Goal: Check status: Check status

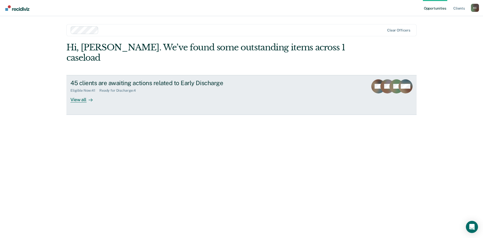
click at [77, 93] on div "View all" at bounding box center [84, 98] width 28 height 10
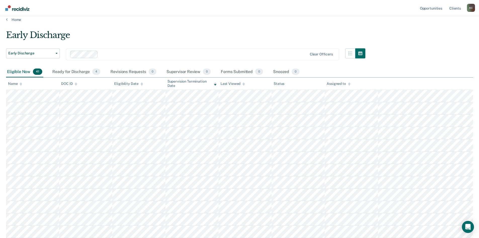
scroll to position [5, 0]
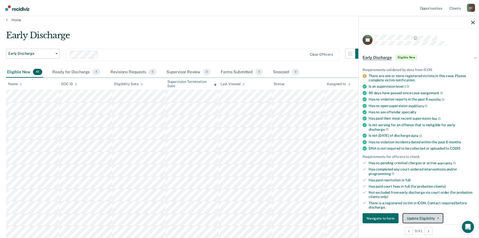
click at [386, 208] on button "Update Eligibility" at bounding box center [423, 218] width 41 height 10
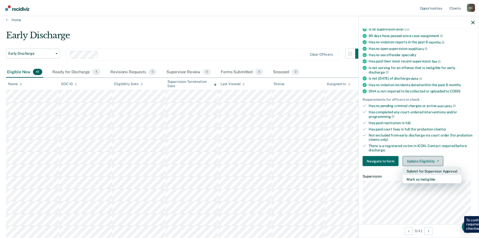
scroll to position [58, 0]
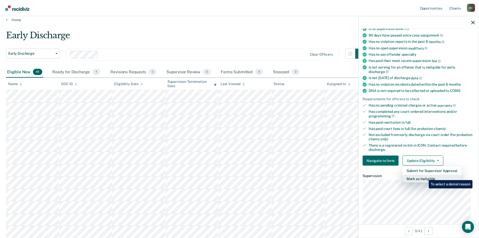
click at [386, 176] on button "Mark as Ineligible" at bounding box center [432, 179] width 59 height 8
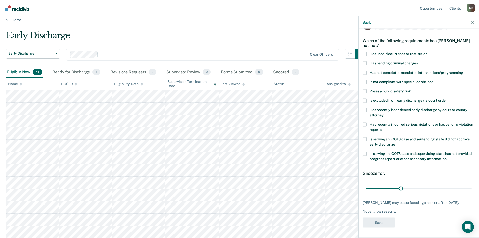
scroll to position [19, 0]
click at [365, 49] on div "TA Which of the following requirements has [PERSON_NAME] not met? Has unpaid co…" at bounding box center [419, 125] width 112 height 211
click at [365, 52] on span at bounding box center [365, 54] width 4 height 4
click at [386, 52] on input "Has unpaid court fees or restitution" at bounding box center [428, 52] width 0 height 0
click at [377, 208] on button "Save" at bounding box center [379, 222] width 32 height 10
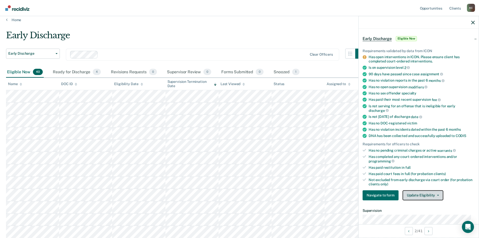
click at [386, 195] on button "Update Eligibility" at bounding box center [423, 195] width 41 height 10
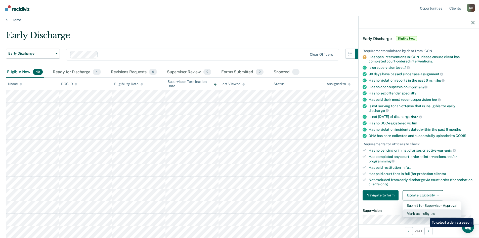
click at [386, 208] on button "Mark as Ineligible" at bounding box center [432, 213] width 59 height 8
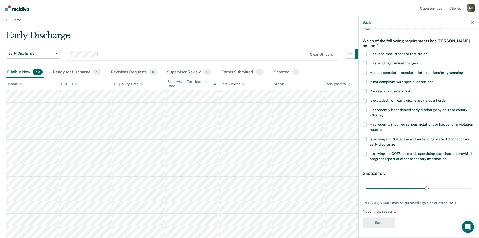
click at [364, 89] on span at bounding box center [365, 91] width 4 height 4
click at [386, 89] on input "Poses a public safety risk" at bounding box center [411, 89] width 0 height 0
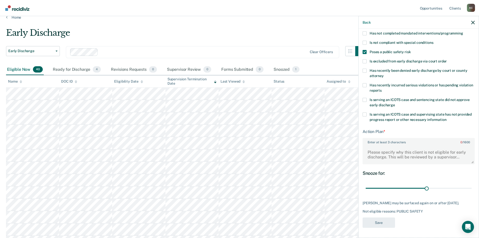
scroll to position [7, 0]
click at [377, 150] on textarea "Enter at least 3 characters 0 / 1600" at bounding box center [418, 154] width 111 height 19
type textarea "N"
type textarea "Active NCO"
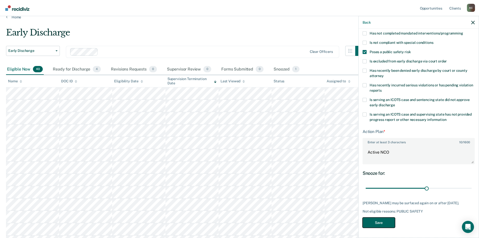
click at [377, 208] on button "Save" at bounding box center [379, 222] width 32 height 10
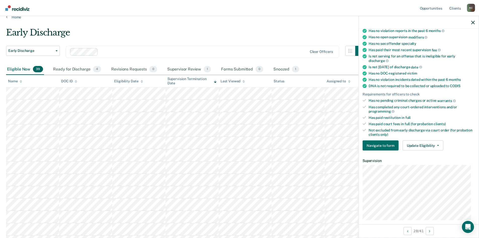
scroll to position [48, 0]
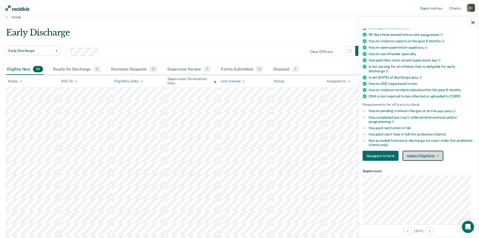
click at [386, 156] on button "Update Eligibility" at bounding box center [423, 156] width 41 height 10
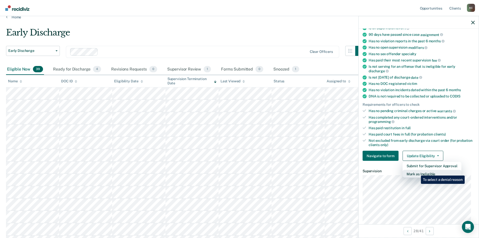
click at [386, 172] on button "Mark as Ineligible" at bounding box center [432, 174] width 59 height 8
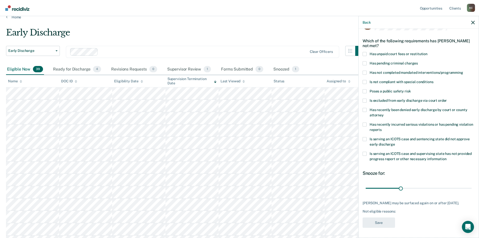
click at [365, 70] on span at bounding box center [365, 72] width 4 height 4
click at [386, 70] on input "Has not completed mandated interventions/programming" at bounding box center [463, 70] width 0 height 0
click at [365, 52] on span at bounding box center [365, 54] width 4 height 4
click at [386, 52] on input "Has unpaid court fees or restitution" at bounding box center [428, 52] width 0 height 0
click at [386, 208] on button "Save" at bounding box center [379, 222] width 32 height 10
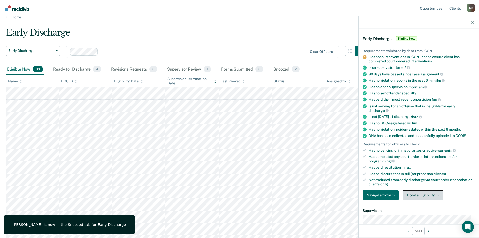
click at [386, 193] on button "Update Eligibility" at bounding box center [423, 195] width 41 height 10
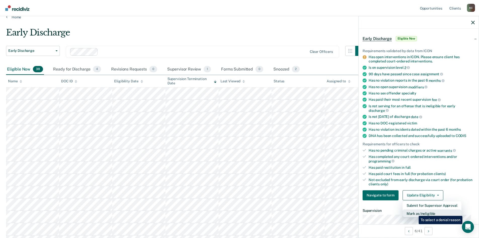
click at [386, 208] on button "Mark as Ineligible" at bounding box center [432, 213] width 59 height 8
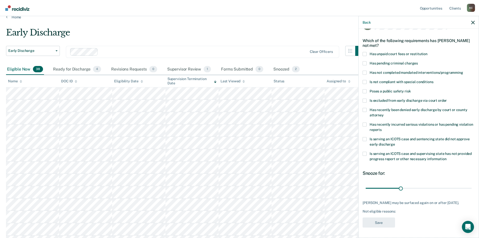
scroll to position [15, 0]
click at [367, 54] on label "Has unpaid court fees or restitution" at bounding box center [419, 54] width 112 height 5
click at [386, 52] on input "Has unpaid court fees or restitution" at bounding box center [428, 52] width 0 height 0
click at [382, 208] on button "Save" at bounding box center [379, 223] width 32 height 10
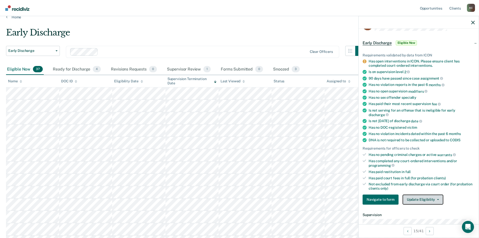
click at [386, 196] on button "Update Eligibility" at bounding box center [423, 199] width 41 height 10
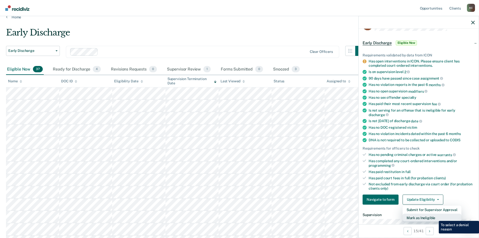
click at [386, 208] on button "Mark as Ineligible" at bounding box center [432, 217] width 59 height 8
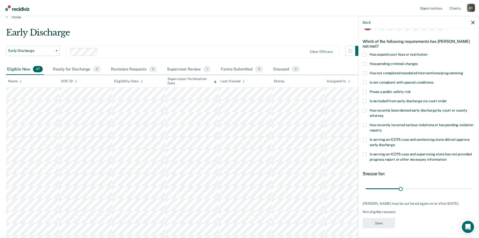
click at [366, 53] on span at bounding box center [365, 54] width 4 height 4
click at [386, 52] on input "Has unpaid court fees or restitution" at bounding box center [428, 52] width 0 height 0
click at [363, 71] on span at bounding box center [365, 73] width 4 height 4
click at [386, 71] on input "Has not completed mandated interventions/programming" at bounding box center [463, 71] width 0 height 0
click at [380, 208] on button "Save" at bounding box center [379, 223] width 32 height 10
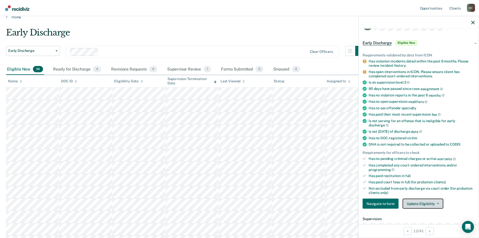
click at [386, 201] on button "Update Eligibility" at bounding box center [423, 204] width 41 height 10
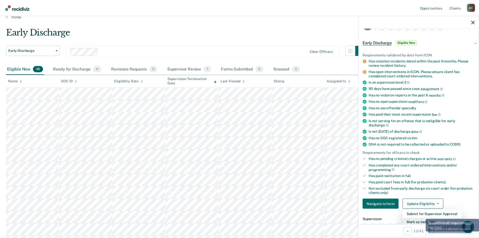
scroll to position [16, 0]
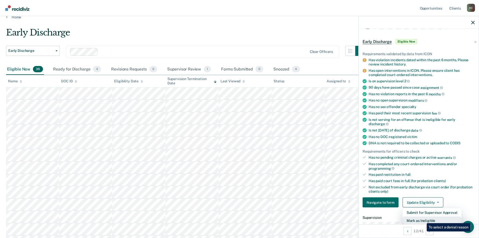
click at [386, 208] on button "Mark as Ineligible" at bounding box center [432, 220] width 59 height 8
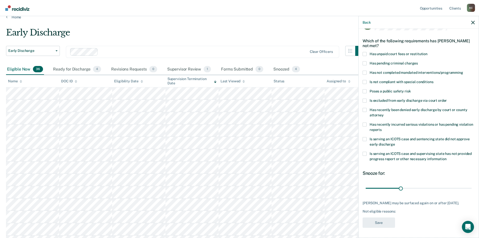
click at [364, 72] on span at bounding box center [365, 72] width 4 height 4
click at [386, 70] on input "Has not completed mandated interventions/programming" at bounding box center [463, 70] width 0 height 0
click at [382, 208] on button "Save" at bounding box center [379, 222] width 32 height 10
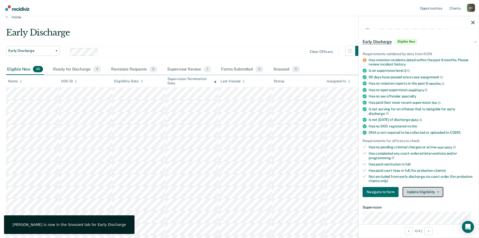
click at [386, 188] on button "Update Eligibility" at bounding box center [423, 192] width 41 height 10
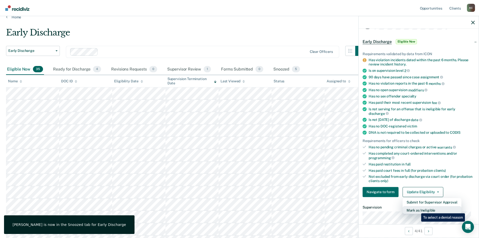
click at [386, 208] on button "Mark as Ineligible" at bounding box center [432, 210] width 59 height 8
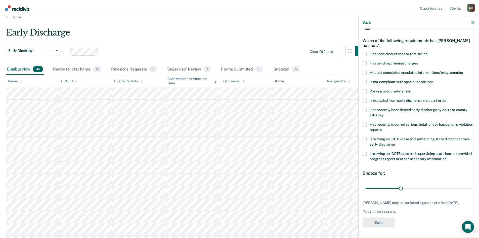
scroll to position [15, 0]
click at [365, 53] on span at bounding box center [365, 54] width 4 height 4
click at [386, 52] on input "Has unpaid court fees or restitution" at bounding box center [428, 52] width 0 height 0
click at [381, 208] on button "Save" at bounding box center [379, 223] width 32 height 10
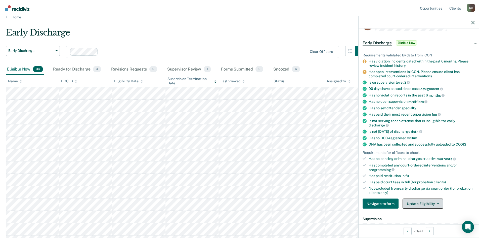
click at [386, 201] on button "Update Eligibility" at bounding box center [423, 204] width 41 height 10
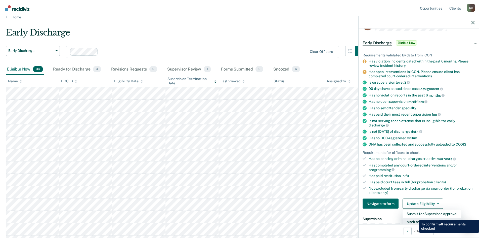
scroll to position [16, 0]
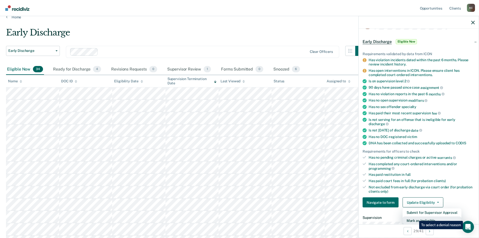
click at [386, 208] on button "Mark as Ineligible" at bounding box center [432, 220] width 59 height 8
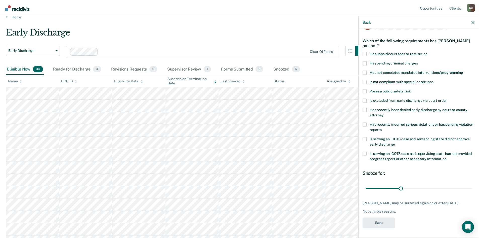
click at [364, 54] on span at bounding box center [365, 54] width 4 height 4
click at [386, 52] on input "Has unpaid court fees or restitution" at bounding box center [428, 52] width 0 height 0
click at [366, 71] on span at bounding box center [365, 72] width 4 height 4
click at [386, 70] on input "Has not completed mandated interventions/programming" at bounding box center [463, 70] width 0 height 0
click at [375, 208] on button "Save" at bounding box center [379, 222] width 32 height 10
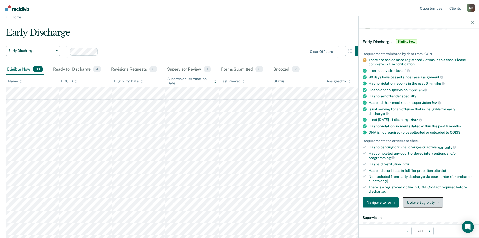
click at [386, 203] on button "Update Eligibility" at bounding box center [423, 202] width 41 height 10
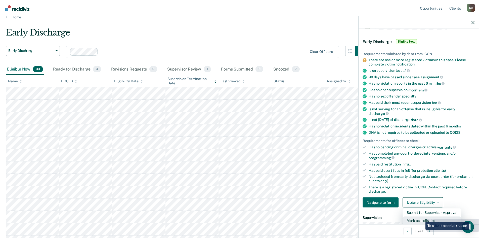
click at [386, 208] on button "Mark as Ineligible" at bounding box center [432, 220] width 59 height 8
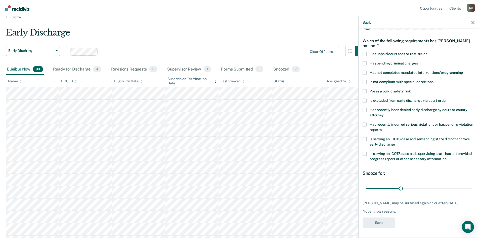
scroll to position [15, 0]
click at [366, 90] on span at bounding box center [365, 92] width 4 height 4
click at [386, 90] on input "Poses a public safety risk" at bounding box center [411, 90] width 0 height 0
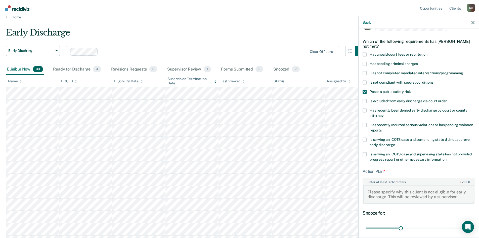
click at [386, 185] on textarea "Enter at least 3 characters 0 / 1600" at bounding box center [418, 194] width 111 height 19
type textarea "Active NCO"
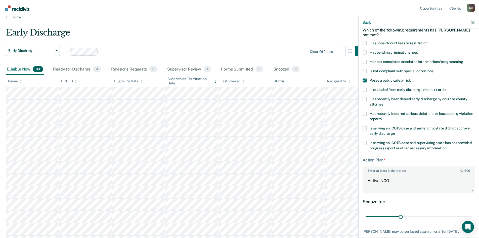
scroll to position [54, 0]
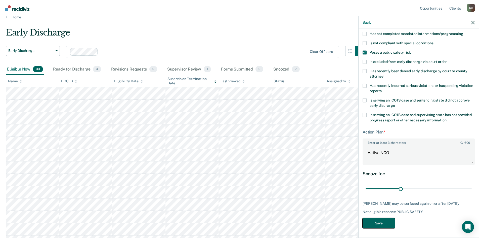
click at [374, 208] on button "Save" at bounding box center [379, 223] width 32 height 10
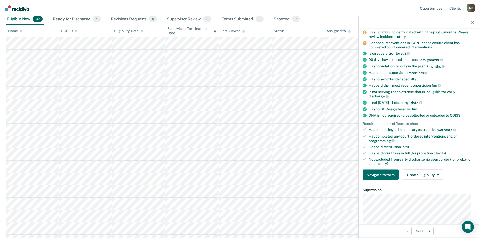
scroll to position [64, 0]
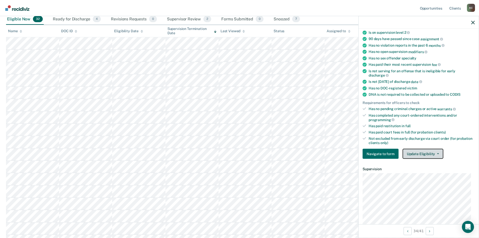
click at [386, 150] on button "Update Eligibility" at bounding box center [423, 154] width 41 height 10
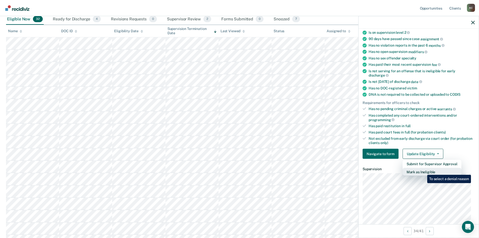
click at [386, 171] on button "Mark as Ineligible" at bounding box center [432, 172] width 59 height 8
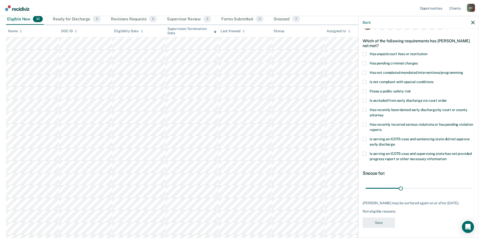
click at [366, 70] on span at bounding box center [365, 72] width 4 height 4
click at [386, 70] on input "Has not completed mandated interventions/programming" at bounding box center [463, 70] width 0 height 0
click at [383, 208] on button "Save" at bounding box center [379, 222] width 32 height 10
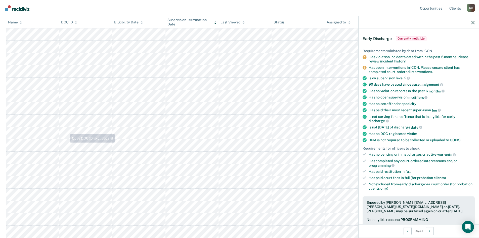
scroll to position [67, 0]
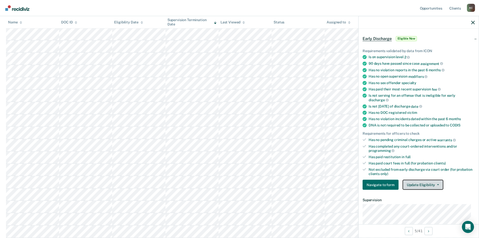
click at [386, 186] on button "Update Eligibility" at bounding box center [423, 185] width 41 height 10
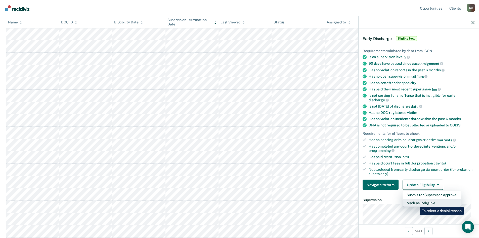
click at [386, 203] on button "Mark as Ineligible" at bounding box center [432, 203] width 59 height 8
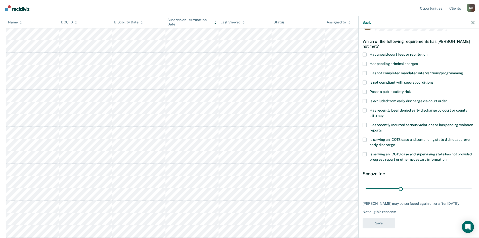
click at [364, 54] on span at bounding box center [365, 54] width 4 height 4
click at [386, 52] on input "Has unpaid court fees or restitution" at bounding box center [428, 52] width 0 height 0
click at [382, 208] on button "Save" at bounding box center [379, 223] width 32 height 10
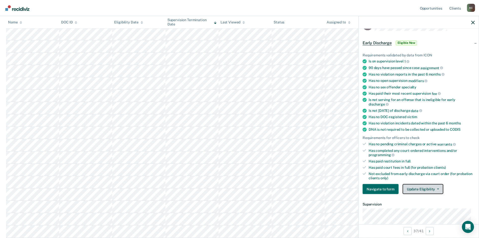
click at [386, 188] on button "Update Eligibility" at bounding box center [423, 189] width 41 height 10
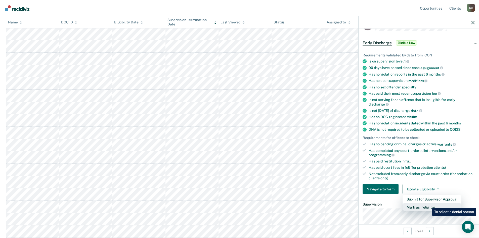
click at [386, 204] on button "Mark as Ineligible" at bounding box center [432, 207] width 59 height 8
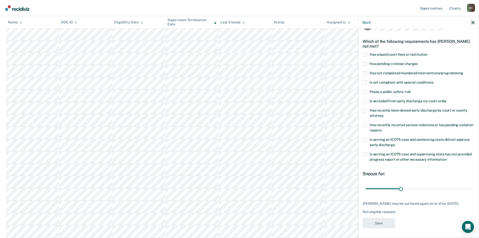
scroll to position [10, 0]
